Goal: Transaction & Acquisition: Subscribe to service/newsletter

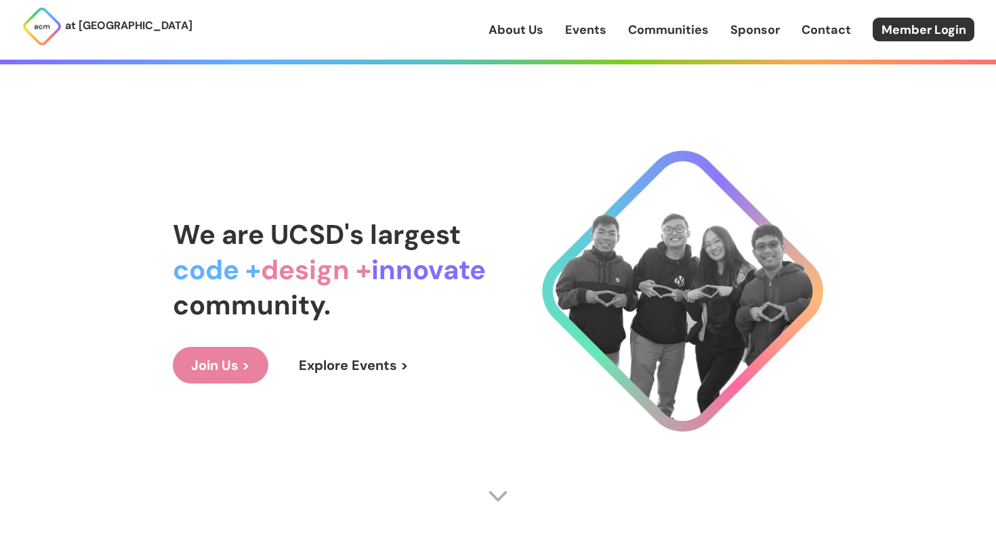
click at [247, 357] on link "Join Us >" at bounding box center [221, 365] width 96 height 37
